Goal: Information Seeking & Learning: Compare options

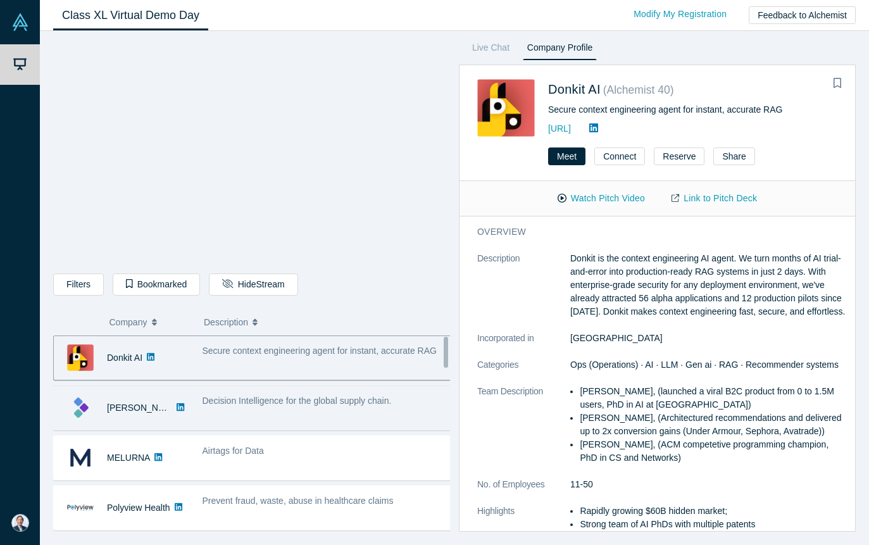
click at [247, 402] on span "Decision Intelligence for the global supply chain." at bounding box center [297, 401] width 189 height 10
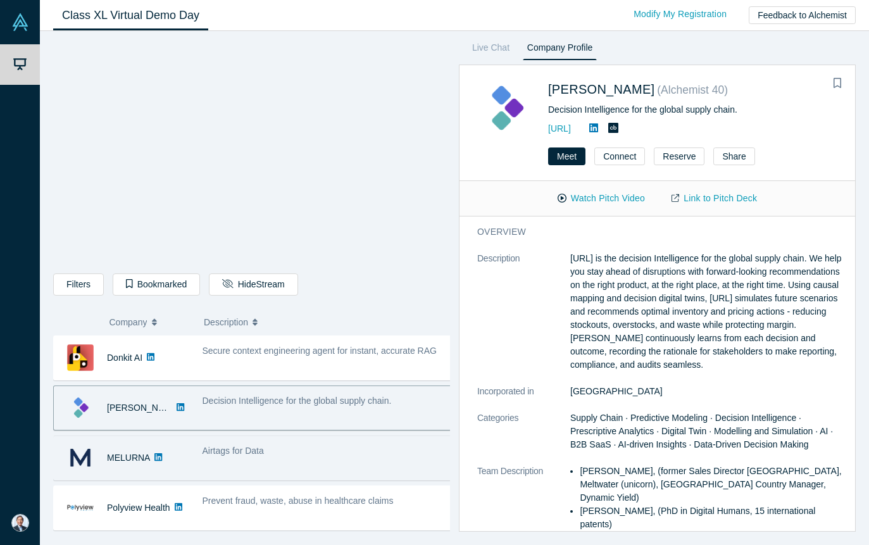
click at [251, 446] on span "Airtags for Data" at bounding box center [233, 451] width 61 height 10
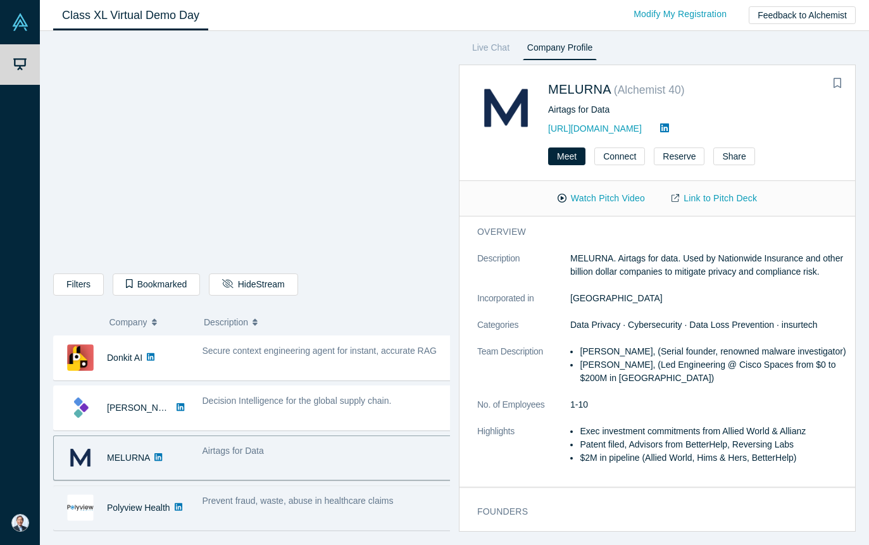
click at [253, 500] on span "Prevent fraud, waste, abuse in healthcare claims" at bounding box center [298, 501] width 191 height 10
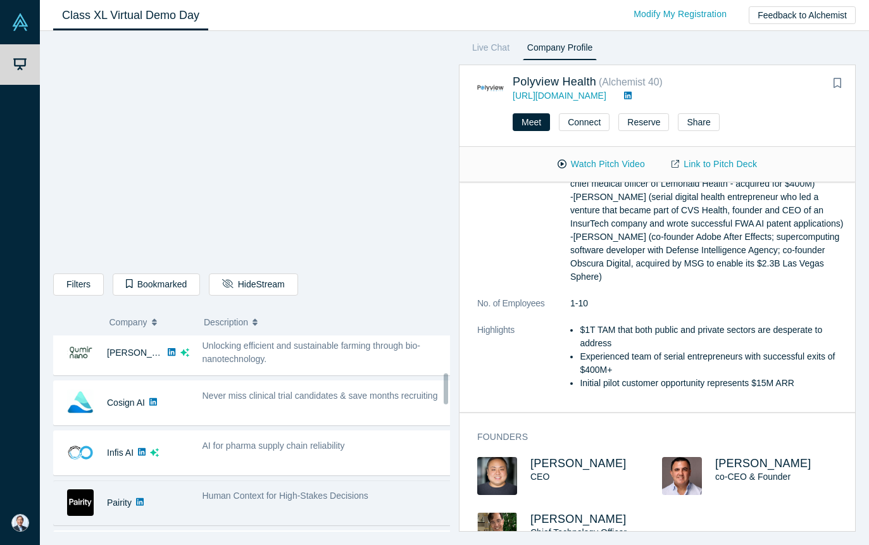
scroll to position [190, 0]
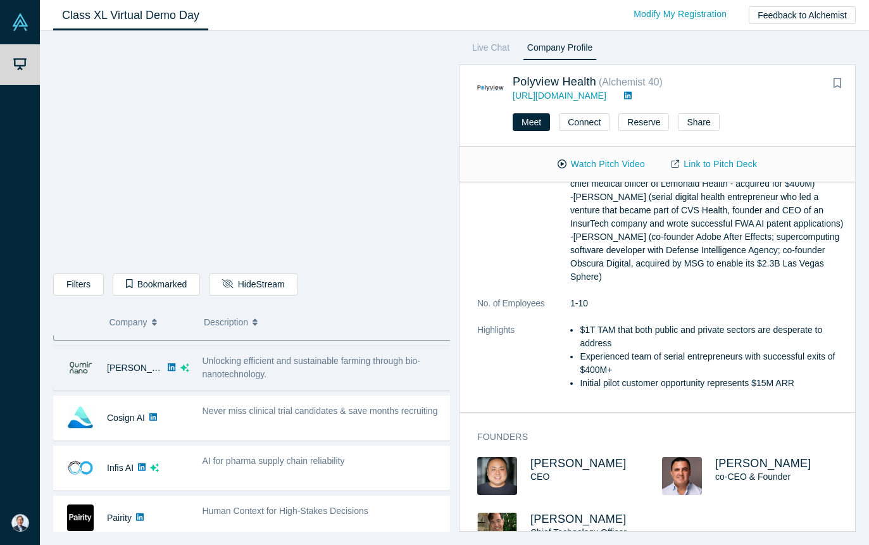
click at [282, 378] on div "Unlocking efficient and sustainable farming through bio-nanotechnology." at bounding box center [328, 367] width 250 height 27
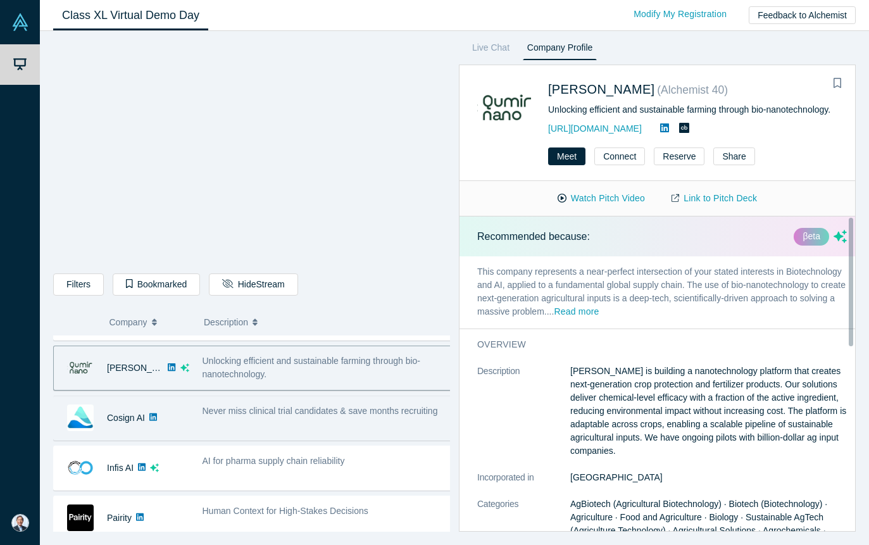
click at [282, 422] on div "Never miss clinical trial candidates & save months recruiting" at bounding box center [327, 418] width 263 height 40
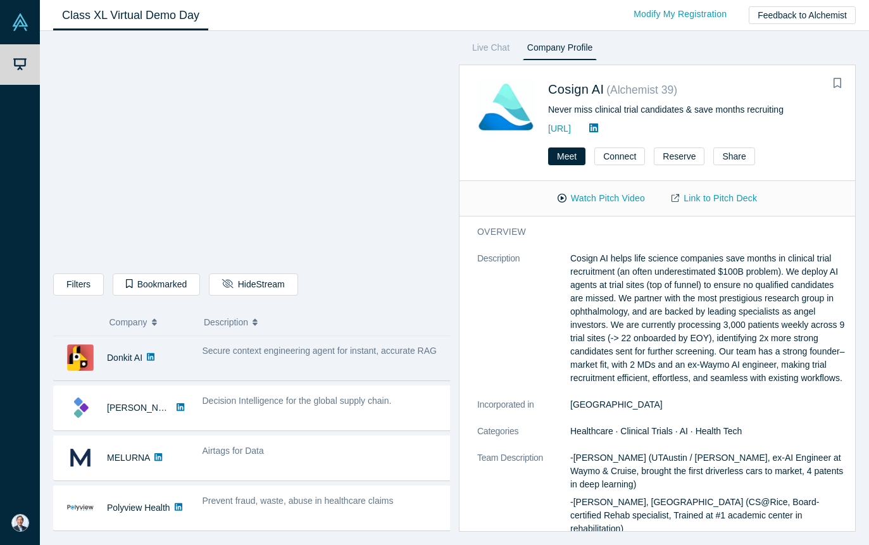
click at [261, 353] on span "Secure context engineering agent for instant, accurate RAG" at bounding box center [320, 351] width 234 height 10
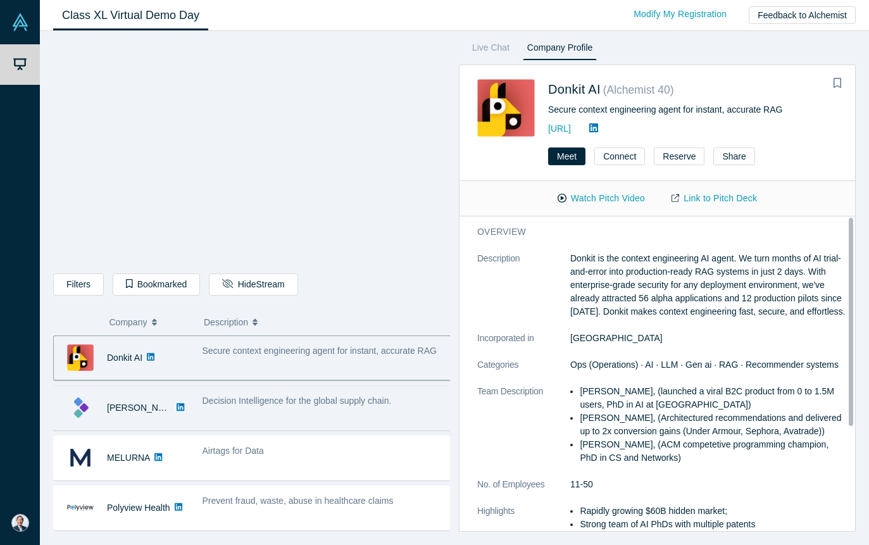
click at [331, 392] on div "Decision Intelligence for the global supply chain." at bounding box center [327, 408] width 263 height 40
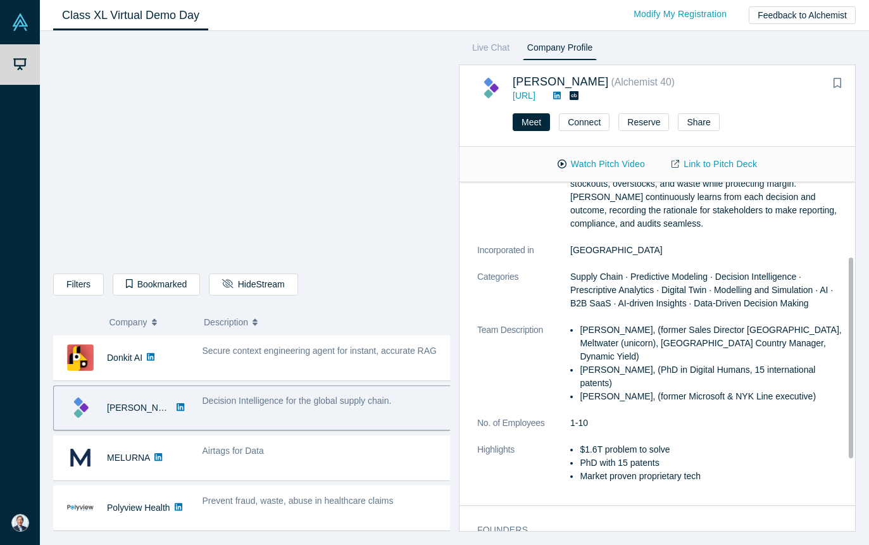
scroll to position [127, 0]
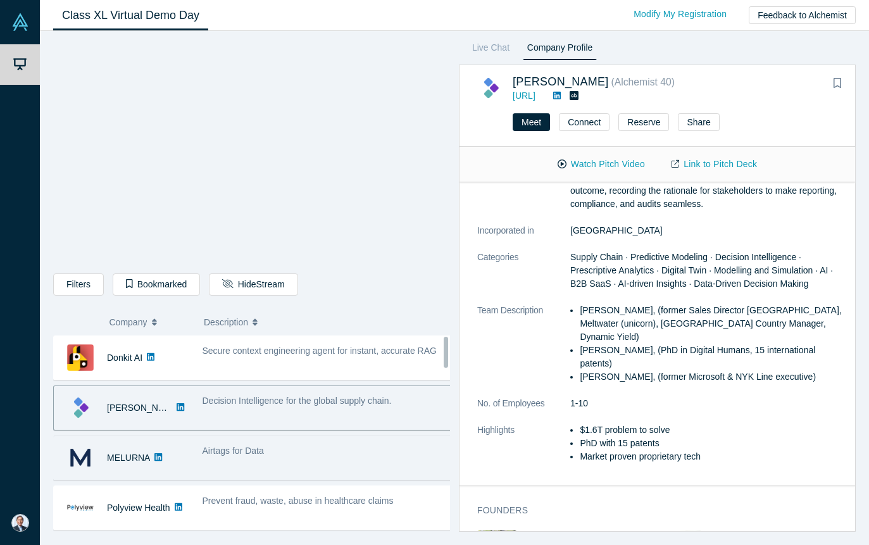
click at [261, 466] on div "Airtags for Data" at bounding box center [327, 458] width 263 height 40
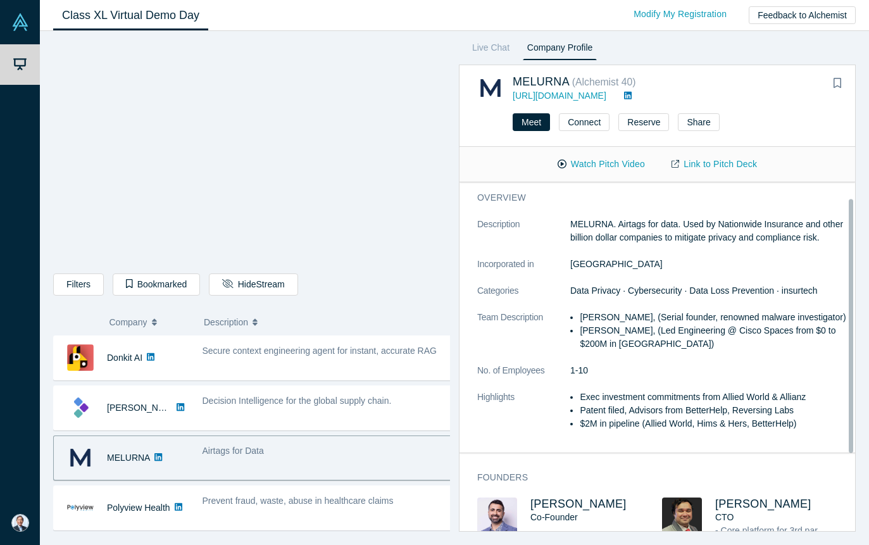
scroll to position [51, 0]
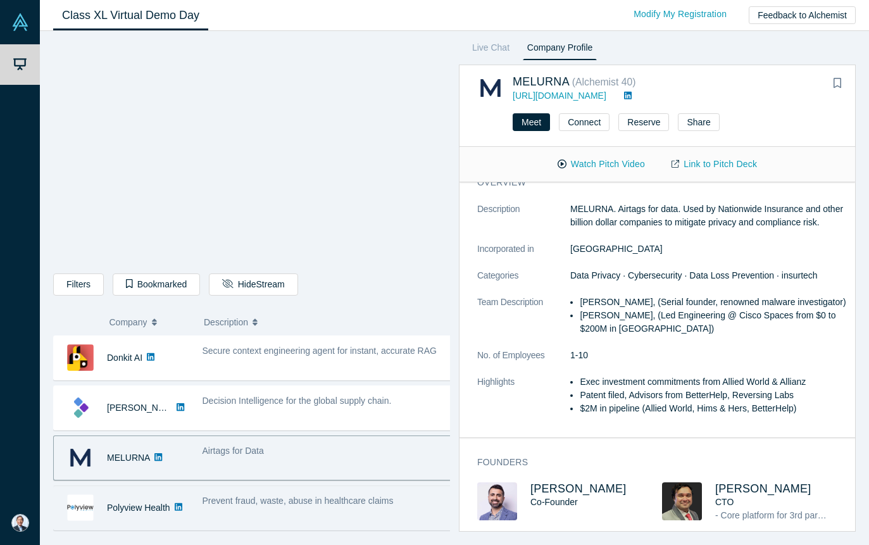
click at [293, 496] on span "Prevent fraud, waste, abuse in healthcare claims" at bounding box center [298, 501] width 191 height 10
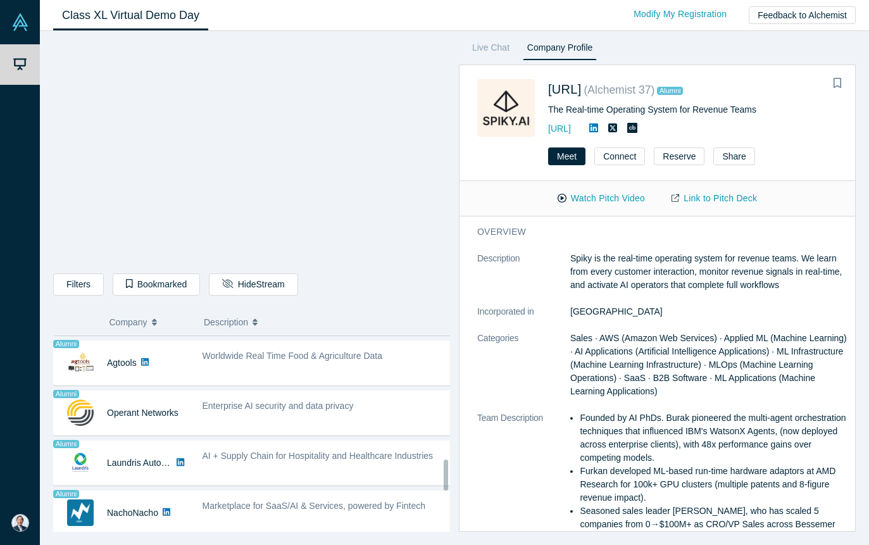
scroll to position [0, 0]
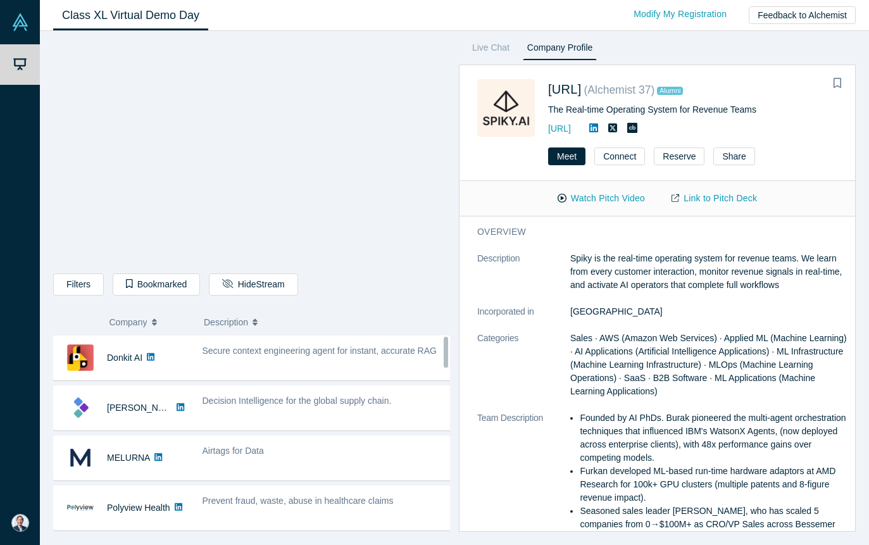
click at [320, 356] on span "Secure context engineering agent for instant, accurate RAG" at bounding box center [320, 351] width 234 height 10
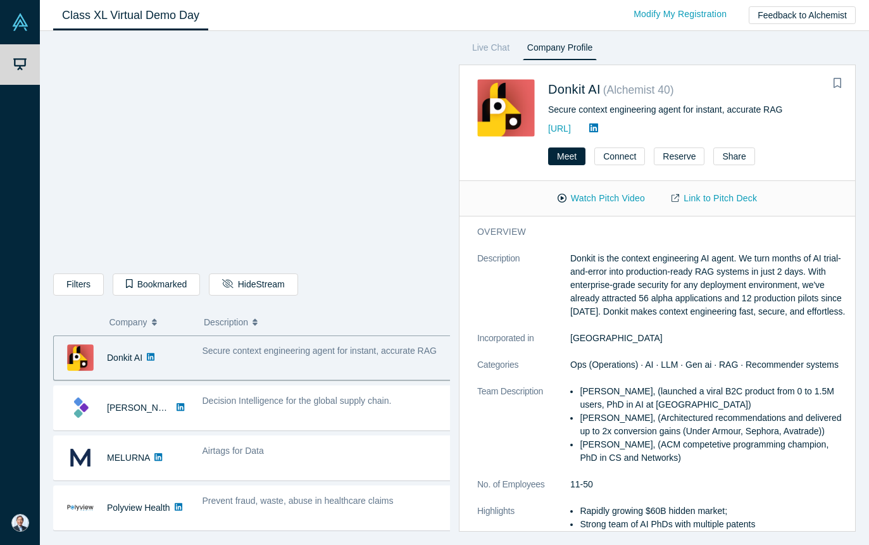
click at [209, 346] on span "Secure context engineering agent for instant, accurate RAG" at bounding box center [320, 351] width 234 height 10
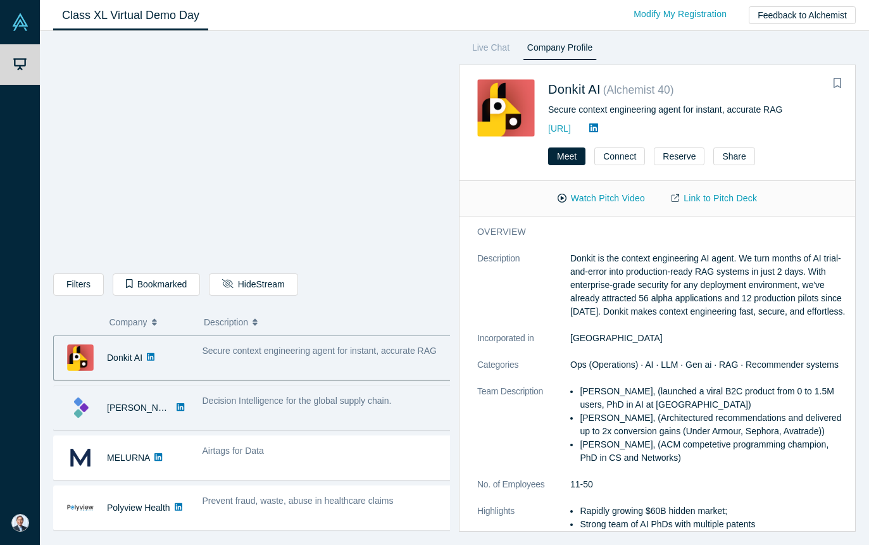
click at [243, 396] on span "Decision Intelligence for the global supply chain." at bounding box center [297, 401] width 189 height 10
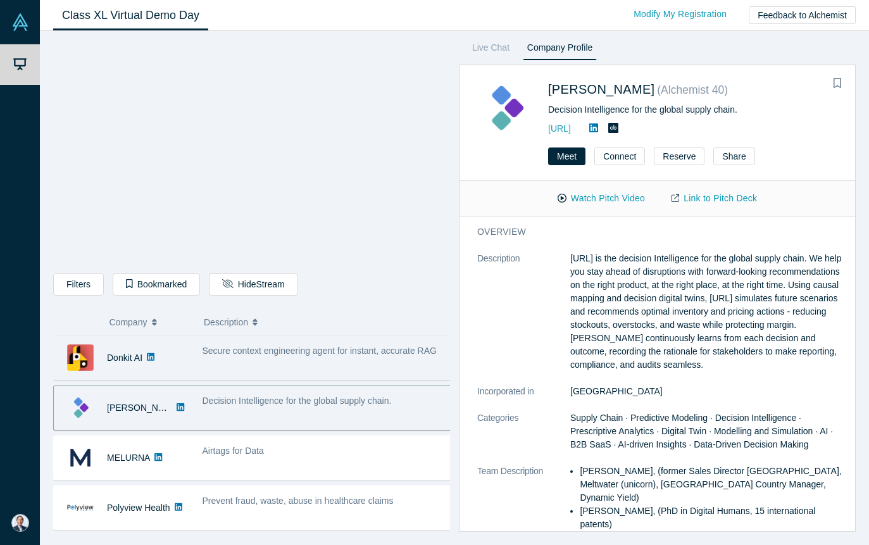
click at [239, 409] on div "Decision Intelligence for the global supply chain." at bounding box center [327, 408] width 263 height 40
click at [618, 203] on button "Watch Pitch Video" at bounding box center [601, 198] width 114 height 22
click at [339, 363] on div "Secure context engineering agent for instant, accurate RAG" at bounding box center [327, 358] width 263 height 40
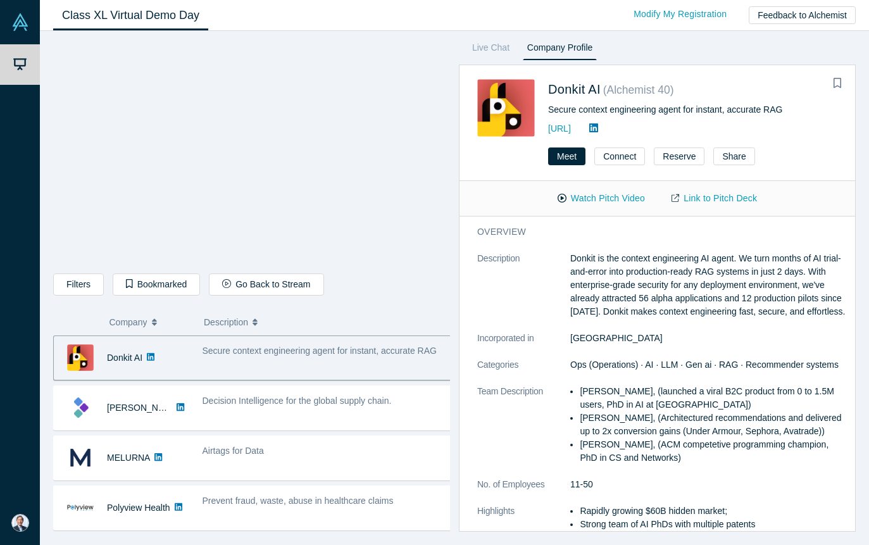
click at [368, 352] on span "Secure context engineering agent for instant, accurate RAG" at bounding box center [320, 351] width 234 height 10
click at [594, 193] on button "Watch Pitch Video" at bounding box center [601, 198] width 114 height 22
click at [192, 353] on div "Donkit AI" at bounding box center [125, 358] width 142 height 44
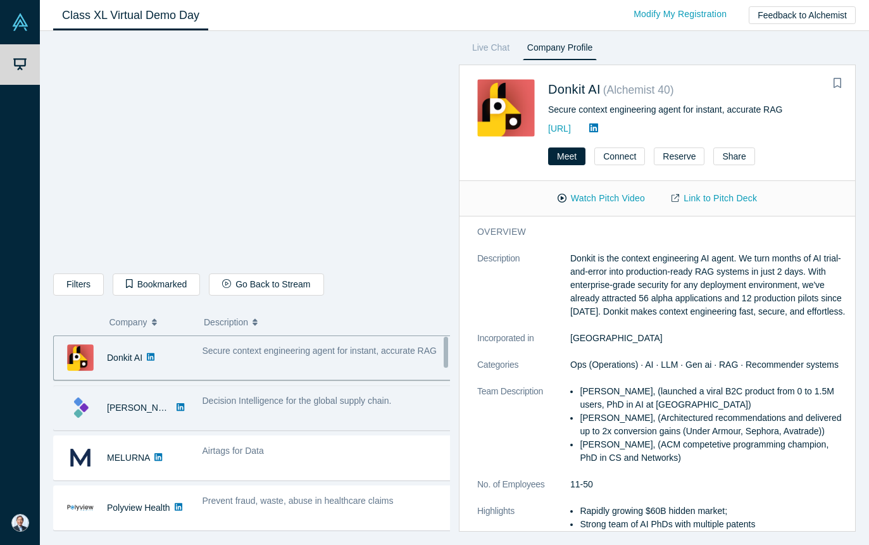
click at [341, 396] on span "Decision Intelligence for the global supply chain." at bounding box center [297, 401] width 189 height 10
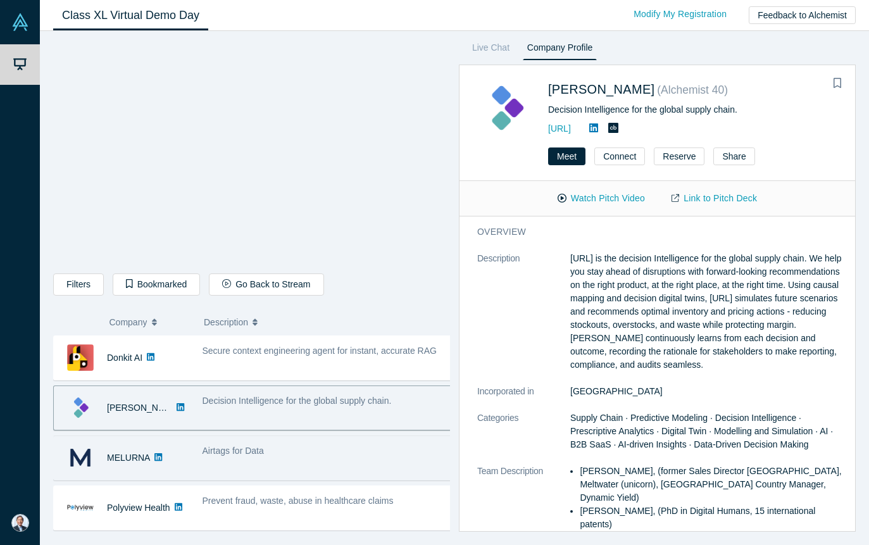
click at [359, 444] on div "Airtags for Data" at bounding box center [328, 450] width 250 height 13
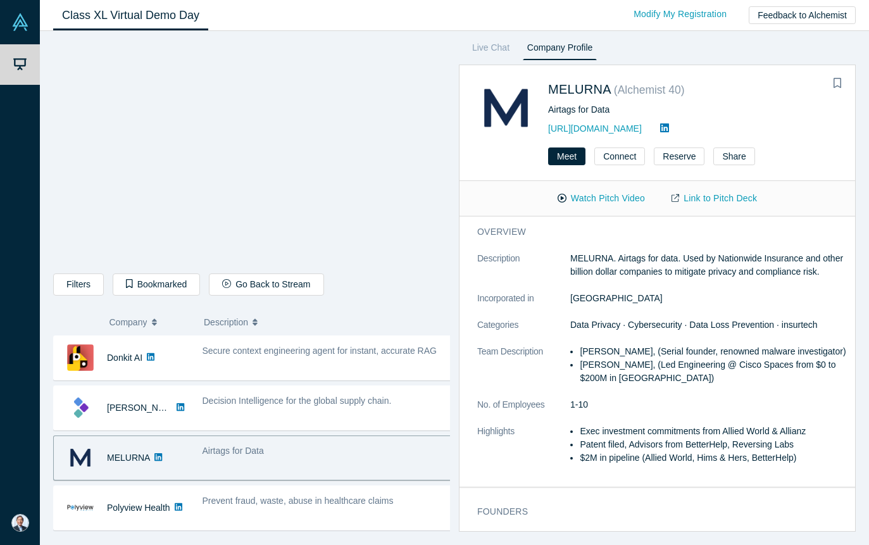
scroll to position [51, 0]
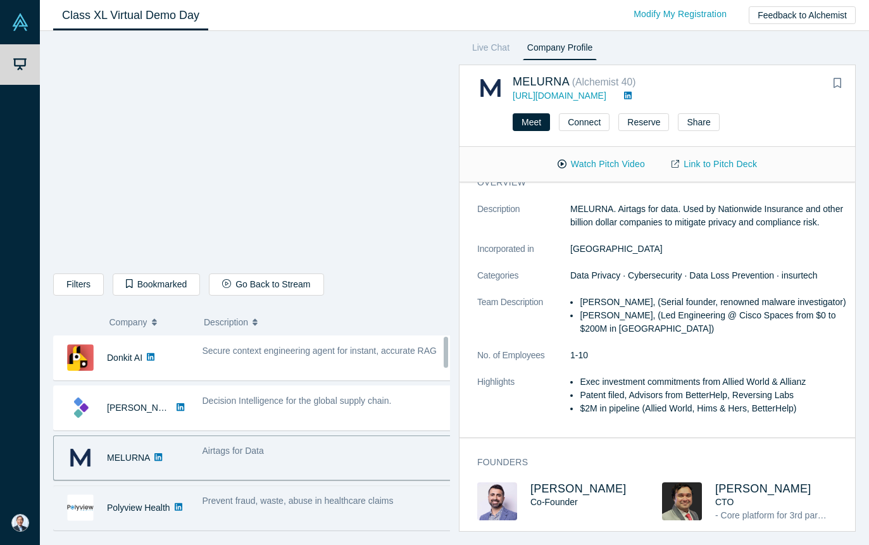
click at [349, 493] on div "Prevent fraud, waste, abuse in healthcare claims" at bounding box center [327, 508] width 263 height 40
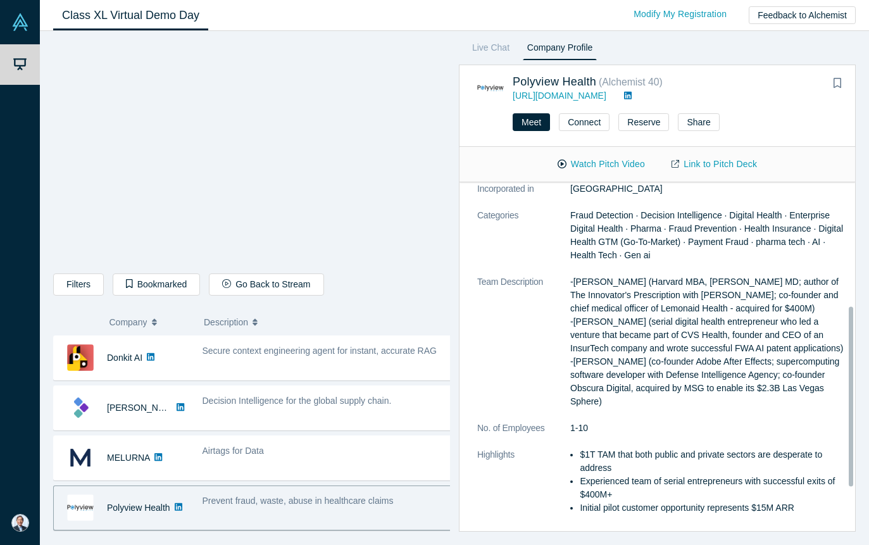
scroll to position [293, 0]
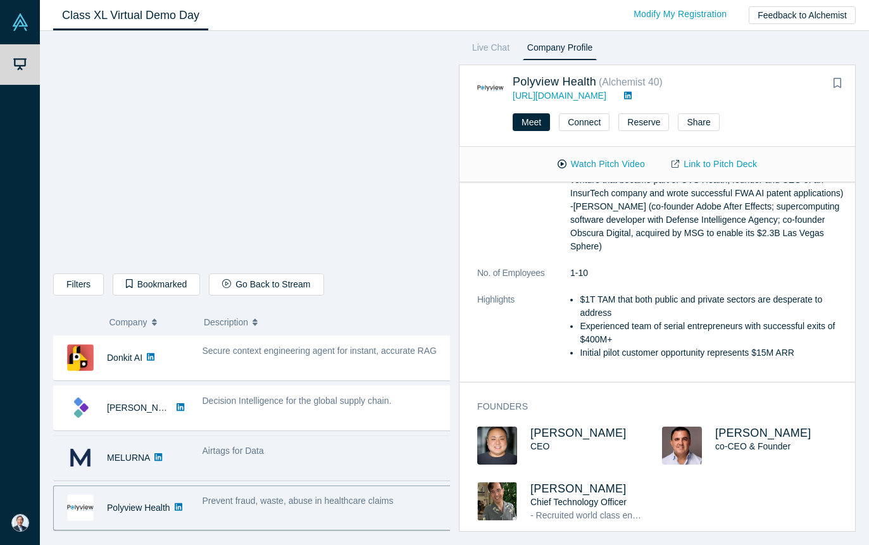
click at [311, 446] on div "Airtags for Data" at bounding box center [328, 450] width 250 height 13
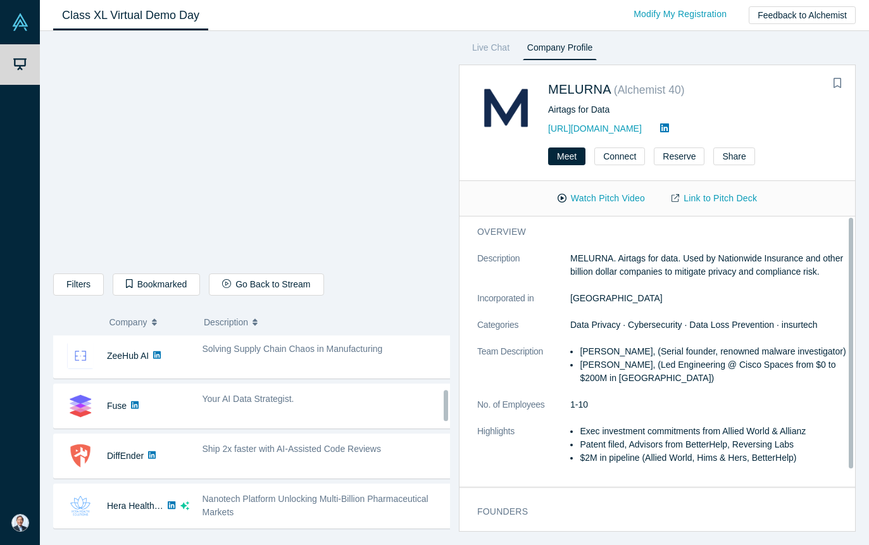
scroll to position [506, 0]
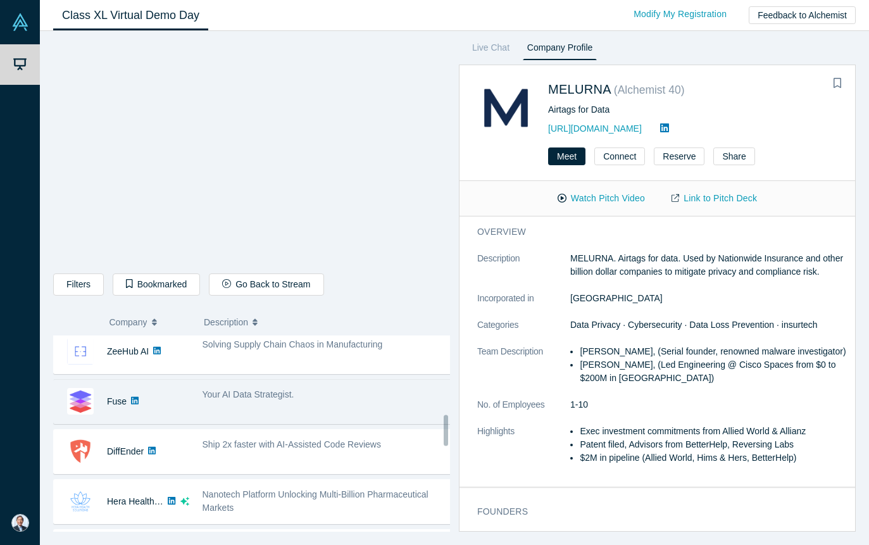
click at [285, 388] on div "Your AI Data Strategist." at bounding box center [328, 394] width 250 height 13
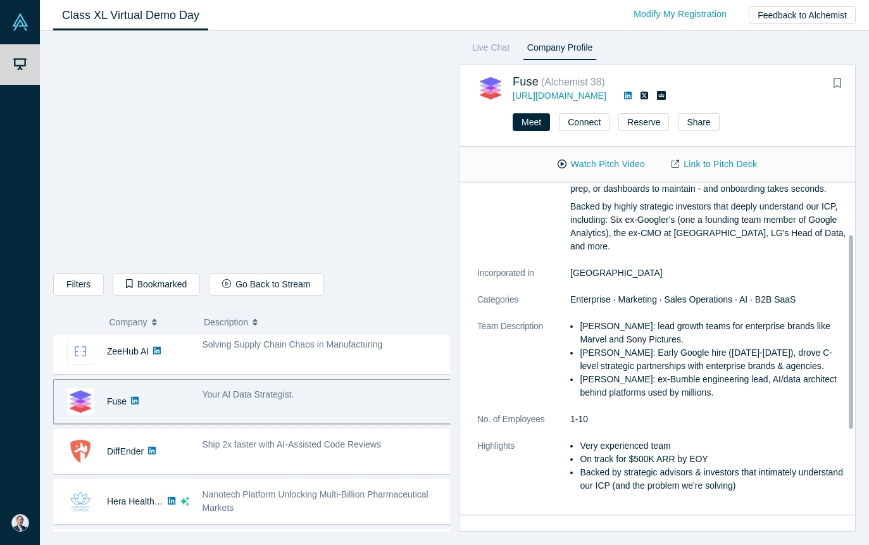
scroll to position [218, 0]
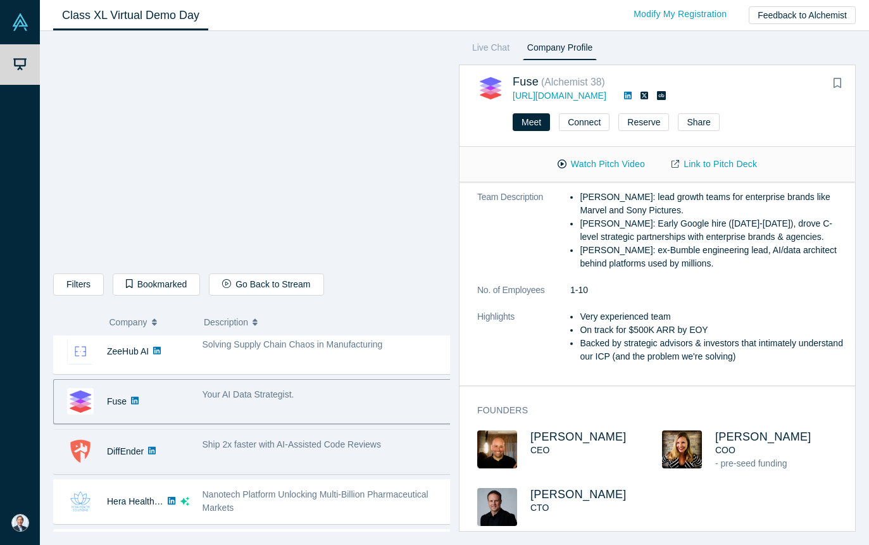
click at [267, 448] on span "Ship 2x faster with AI-Assisted Code Reviews" at bounding box center [292, 444] width 178 height 10
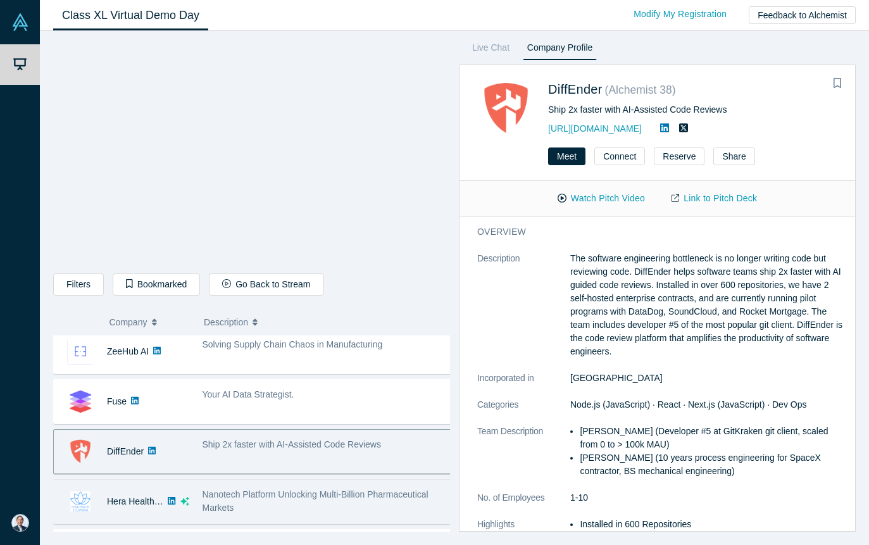
click at [287, 500] on span "Nanotech Platform Unlocking Multi-Billion Pharmaceutical Markets" at bounding box center [316, 500] width 226 height 23
